Goal: Entertainment & Leisure: Consume media (video, audio)

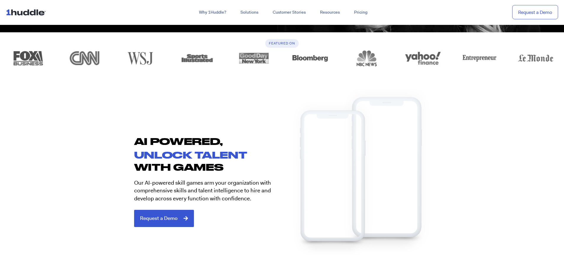
scroll to position [444, 0]
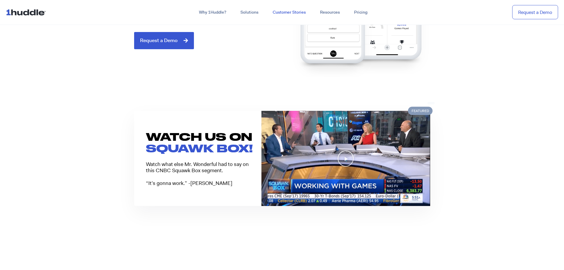
click at [297, 13] on link "Customer Stories" at bounding box center [289, 12] width 47 height 11
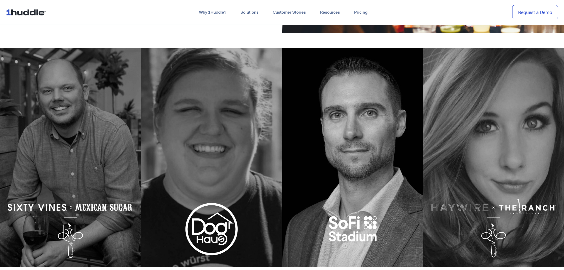
scroll to position [207, 0]
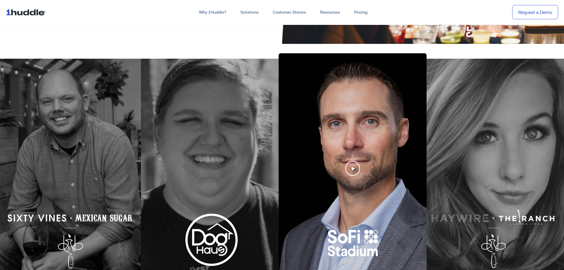
click at [366, 191] on div at bounding box center [353, 168] width 148 height 230
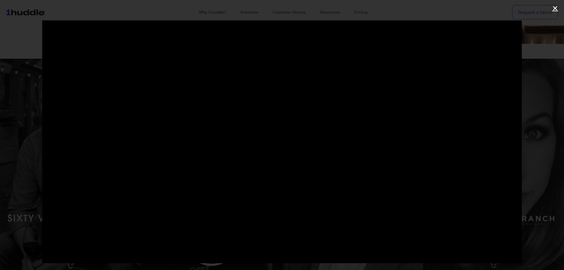
drag, startPoint x: 562, startPoint y: 11, endPoint x: 557, endPoint y: 11, distance: 5.6
click at [558, 11] on div at bounding box center [282, 135] width 564 height 270
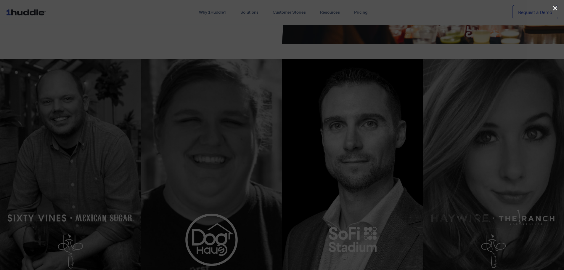
click at [556, 11] on icon "Close (Esc)" at bounding box center [555, 8] width 6 height 6
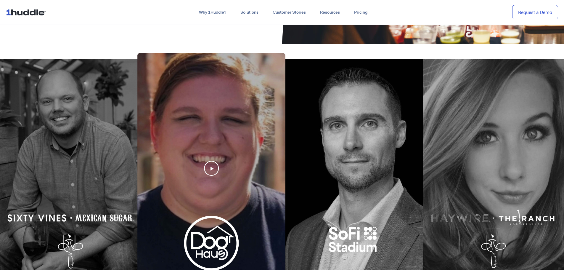
drag, startPoint x: 354, startPoint y: 214, endPoint x: 211, endPoint y: 206, distance: 142.9
click at [206, 207] on div "Open dynamic content" at bounding box center [282, 168] width 564 height 219
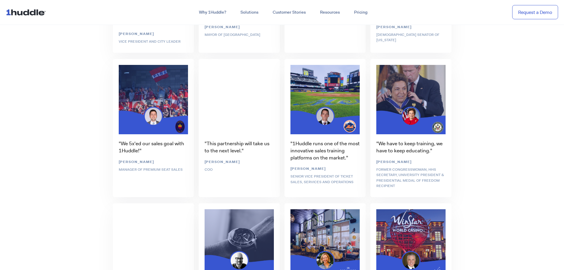
scroll to position [1569, 0]
